Goal: Use online tool/utility: Utilize a website feature to perform a specific function

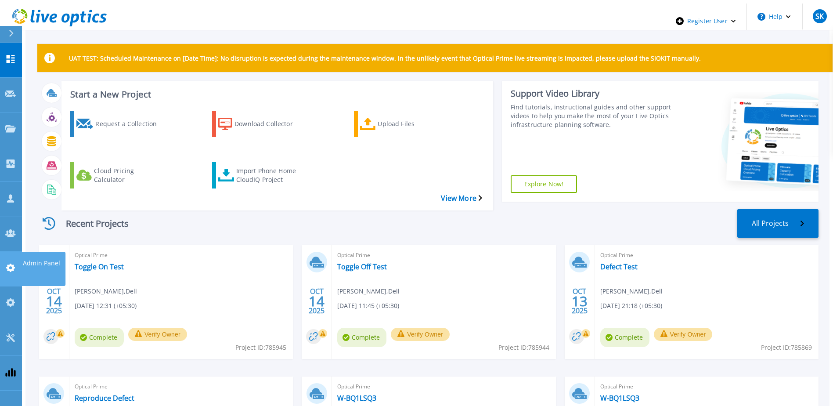
click at [10, 263] on icon at bounding box center [10, 267] width 11 height 8
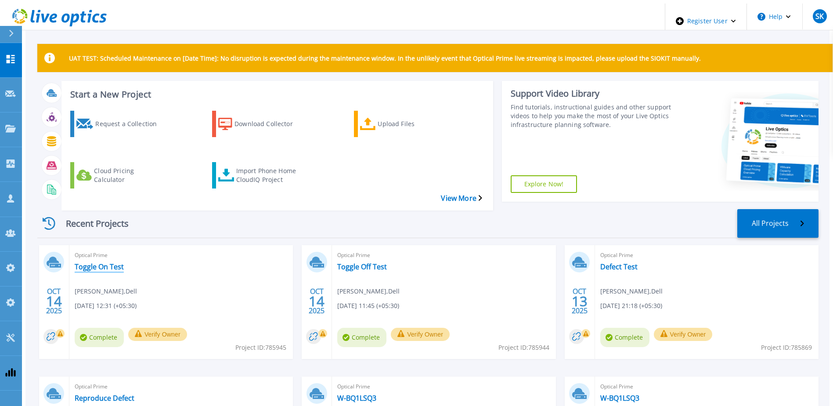
click at [108, 262] on link "Toggle On Test" at bounding box center [99, 266] width 49 height 9
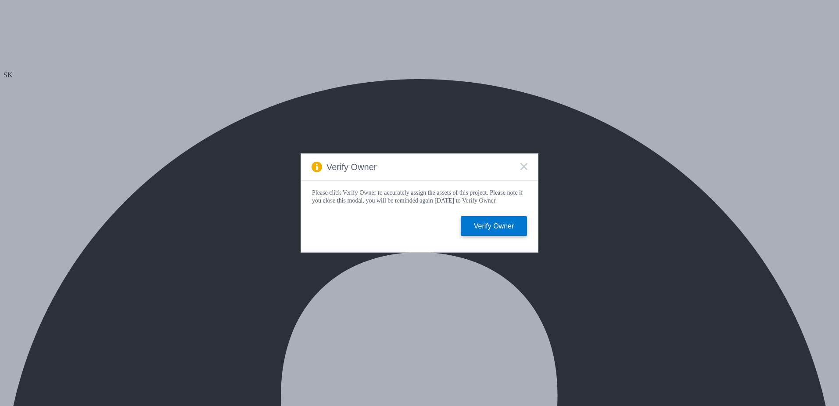
click at [522, 166] on rect at bounding box center [523, 165] width 7 height 7
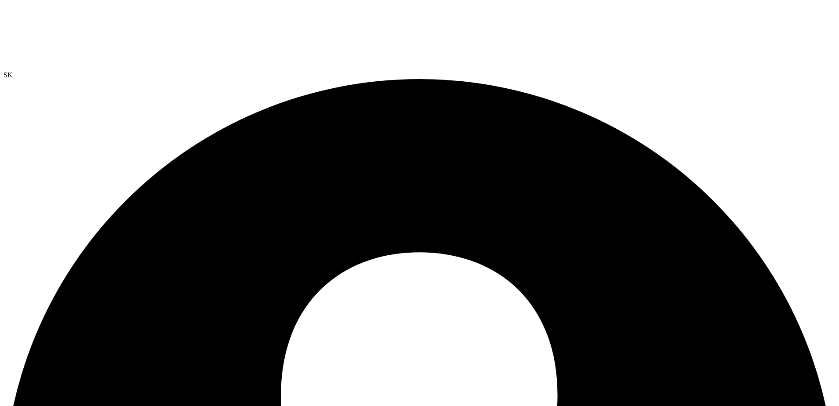
radio input "true"
radio input "false"
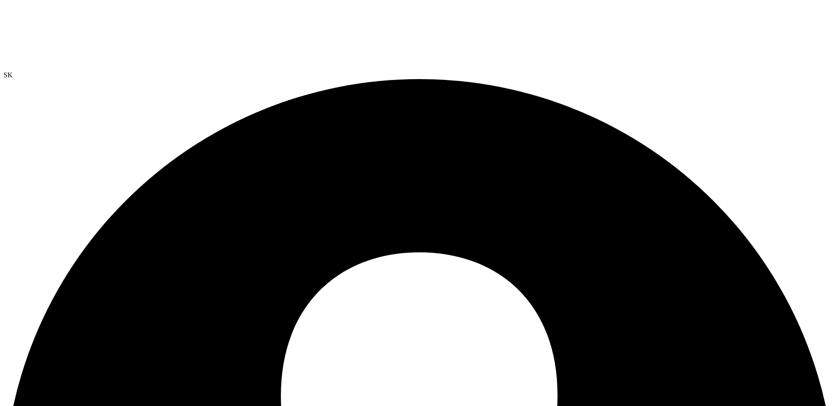
radio input "true"
radio input "false"
radio input "true"
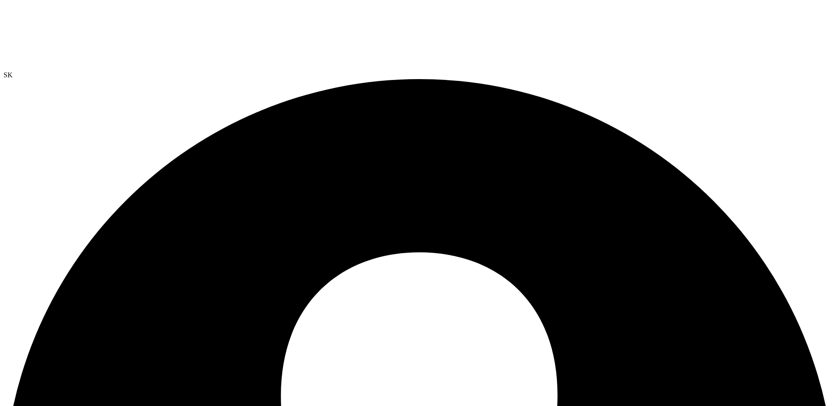
radio input "false"
radio input "true"
radio input "false"
